Goal: Task Accomplishment & Management: Manage account settings

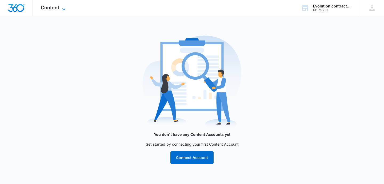
click at [49, 9] on span "Content" at bounding box center [50, 8] width 18 height 6
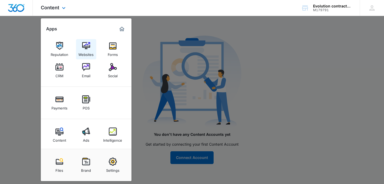
click at [82, 48] on img at bounding box center [86, 46] width 8 height 8
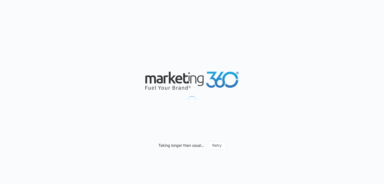
scroll to position [1, 0]
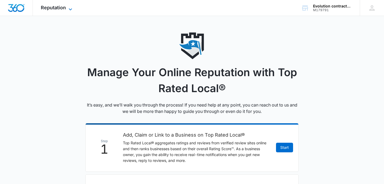
click at [66, 9] on span "Reputation" at bounding box center [53, 8] width 25 height 6
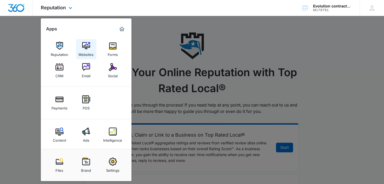
click at [89, 43] on img at bounding box center [86, 46] width 8 height 8
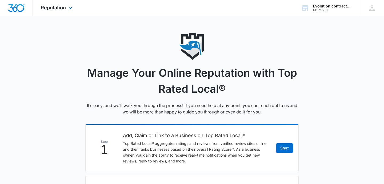
click at [63, 10] on div "Reputation Apps Reputation Websites Forms CRM Email Social Payments POS Content…" at bounding box center [57, 8] width 49 height 16
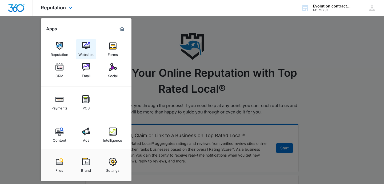
click at [83, 43] on img at bounding box center [86, 46] width 8 height 8
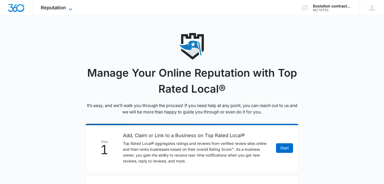
click at [56, 8] on span "Reputation" at bounding box center [53, 8] width 25 height 6
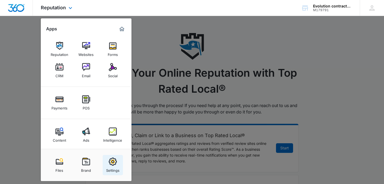
click at [117, 169] on div "Settings" at bounding box center [112, 169] width 13 height 7
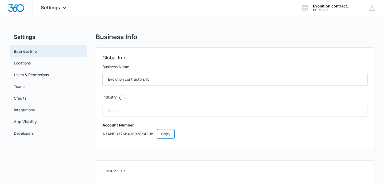
select select "US"
select select "America/Los_Angeles"
select select "4"
click at [24, 101] on link "Credits" at bounding box center [20, 98] width 13 height 6
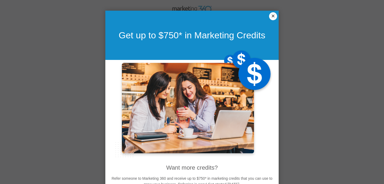
click at [273, 14] on link "×" at bounding box center [273, 16] width 8 height 8
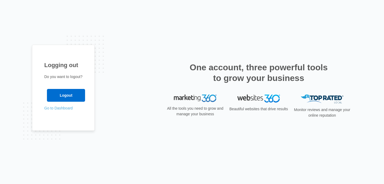
click at [49, 110] on link "Go to Dashboard" at bounding box center [58, 108] width 29 height 4
click at [68, 110] on link "Go to Dashboard" at bounding box center [58, 108] width 29 height 4
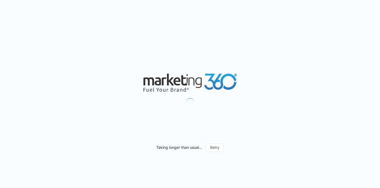
click at [221, 152] on div "Taking longer than usual... Retry" at bounding box center [190, 94] width 380 height 188
click at [220, 150] on button "Retry" at bounding box center [215, 147] width 18 height 8
